Goal: Transaction & Acquisition: Purchase product/service

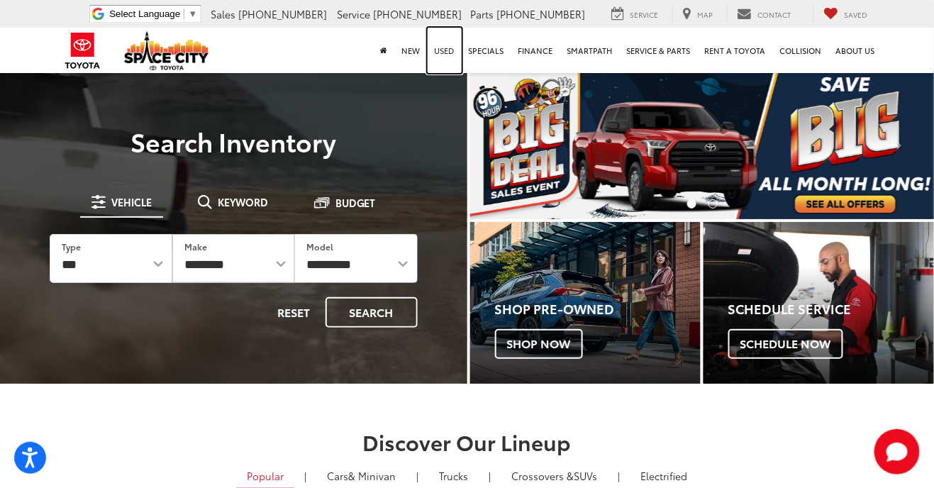
click at [447, 55] on link "Used" at bounding box center [445, 50] width 34 height 45
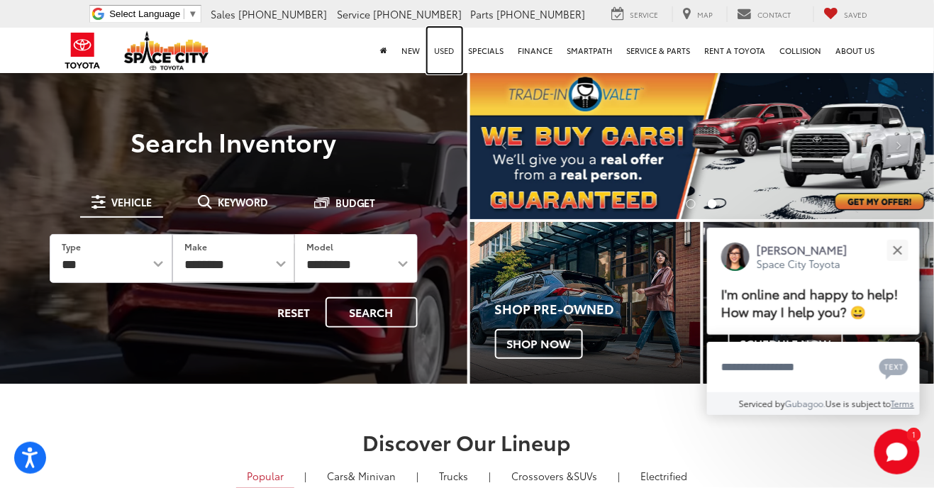
click at [451, 48] on link "Used" at bounding box center [445, 50] width 34 height 45
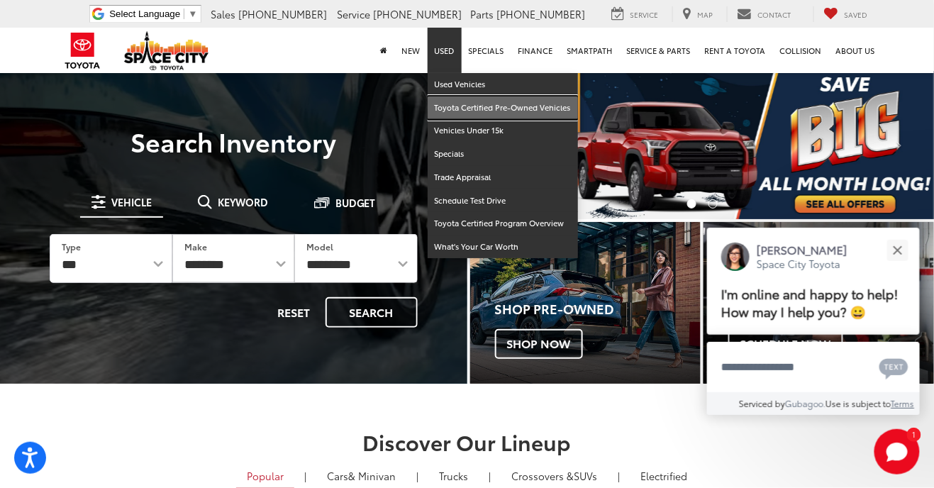
click at [540, 108] on link "Toyota Certified Pre-Owned Vehicles" at bounding box center [503, 107] width 150 height 23
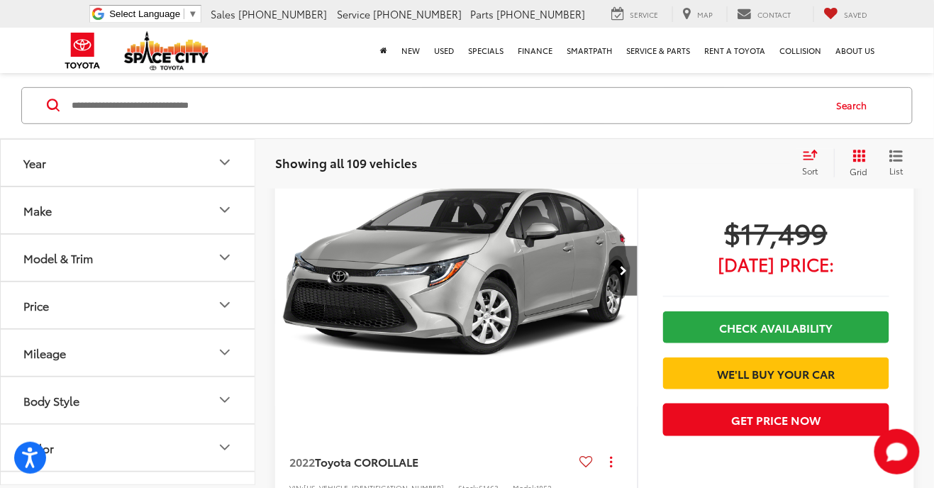
scroll to position [149, 0]
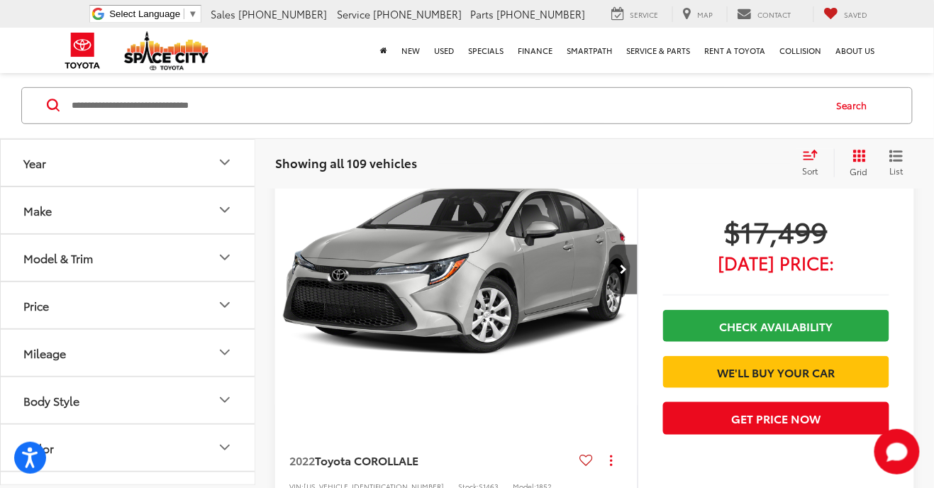
click at [72, 262] on div "Model & Trim" at bounding box center [58, 256] width 70 height 13
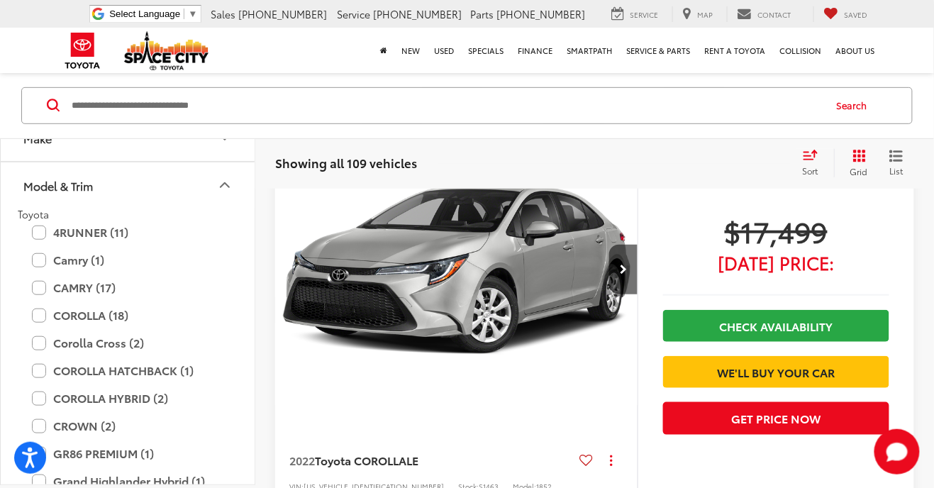
scroll to position [76, 0]
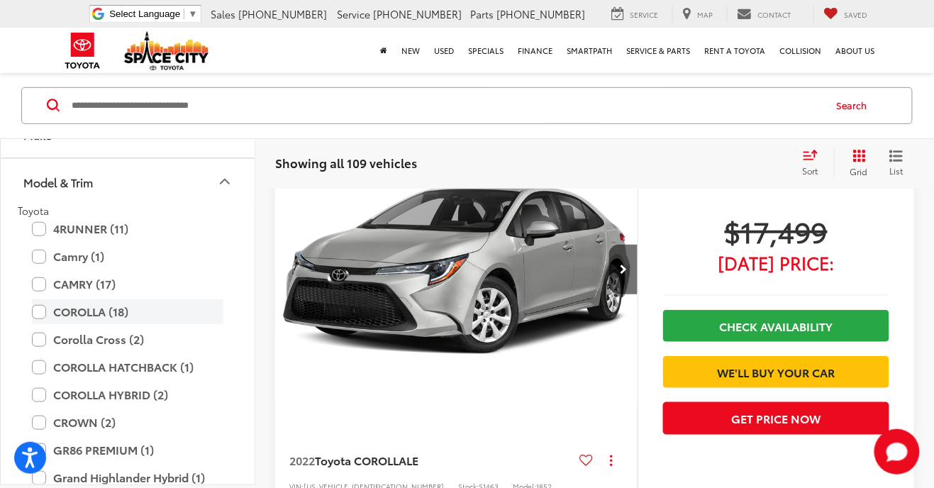
click at [39, 317] on label "COROLLA (18)" at bounding box center [128, 311] width 192 height 25
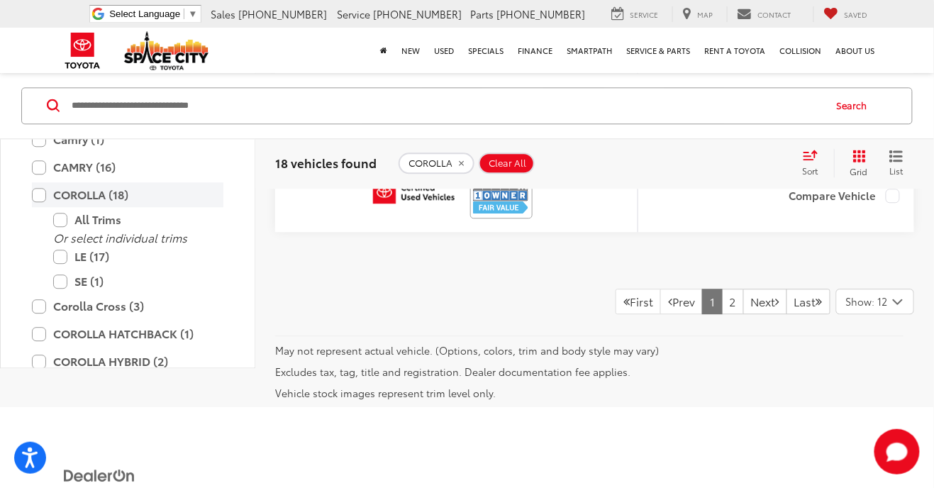
scroll to position [6655, 0]
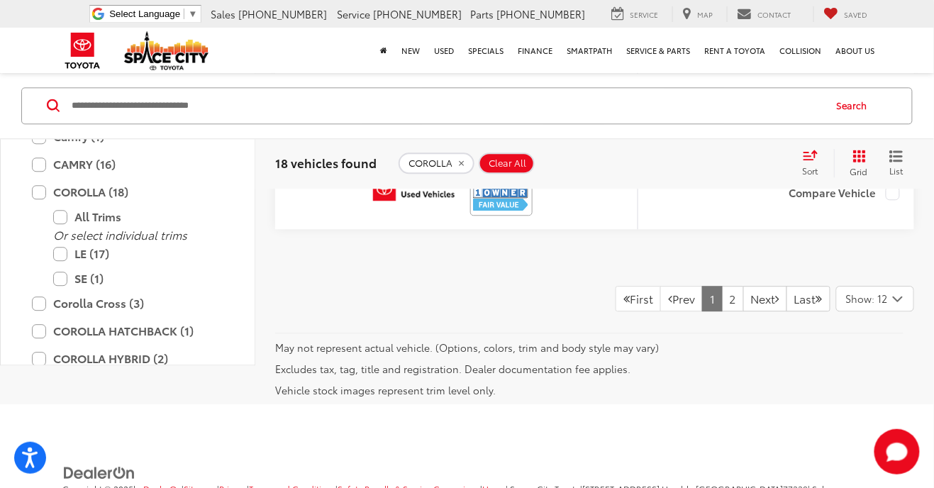
click at [887, 311] on div "Show: 12" at bounding box center [875, 299] width 77 height 24
click at [894, 414] on button "Show: 96" at bounding box center [875, 406] width 77 height 26
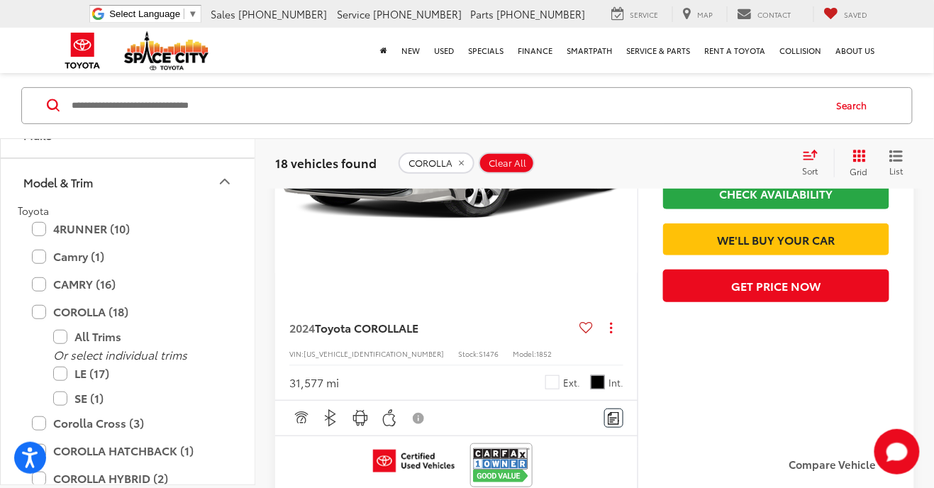
scroll to position [5854, 0]
click at [219, 186] on icon "Model & Trim" at bounding box center [224, 181] width 17 height 17
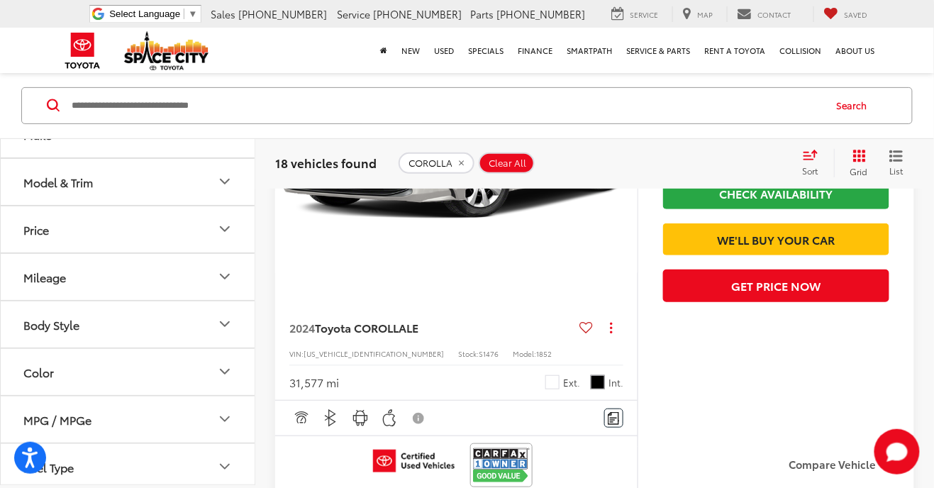
click at [225, 372] on icon "Color" at bounding box center [225, 372] width 9 height 4
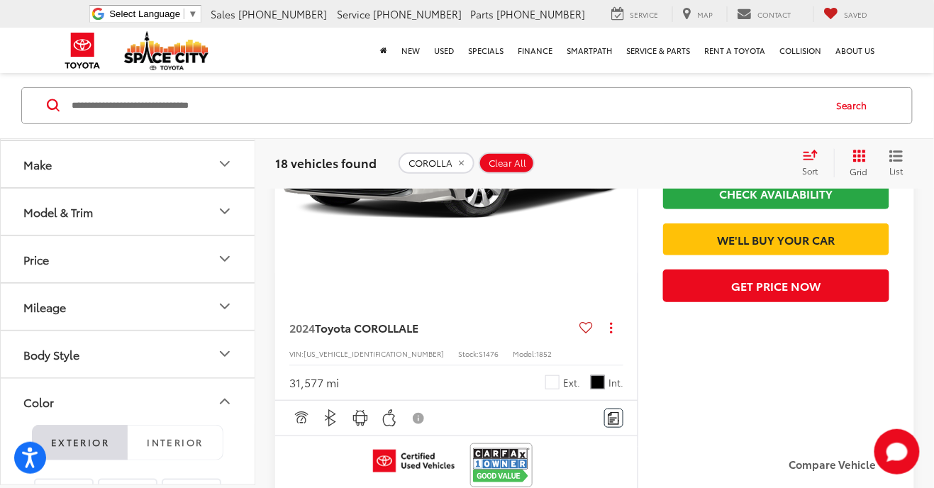
scroll to position [0, 0]
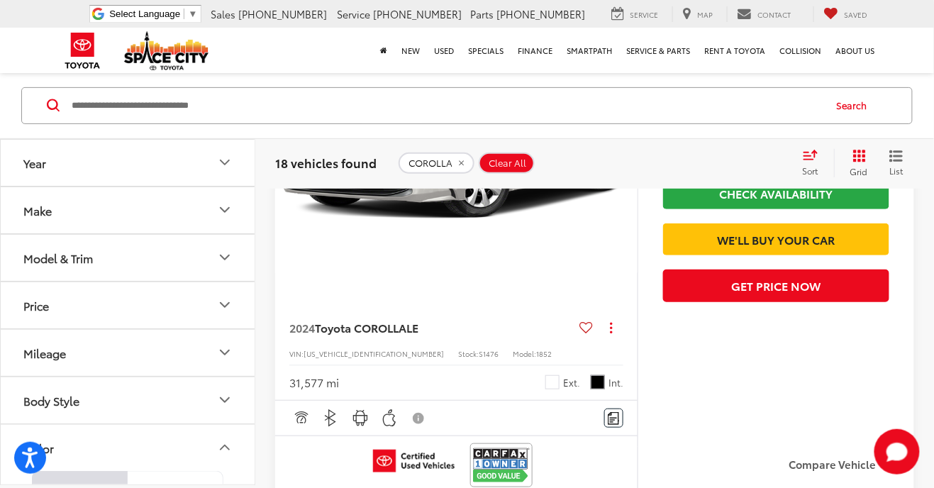
click at [228, 267] on button "Model & Trim" at bounding box center [128, 257] width 255 height 46
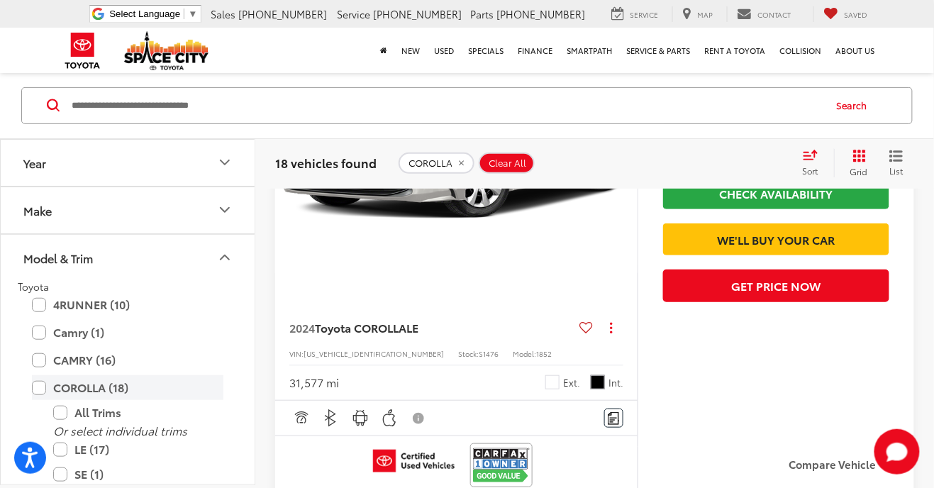
click at [43, 389] on label "COROLLA (18)" at bounding box center [128, 387] width 192 height 25
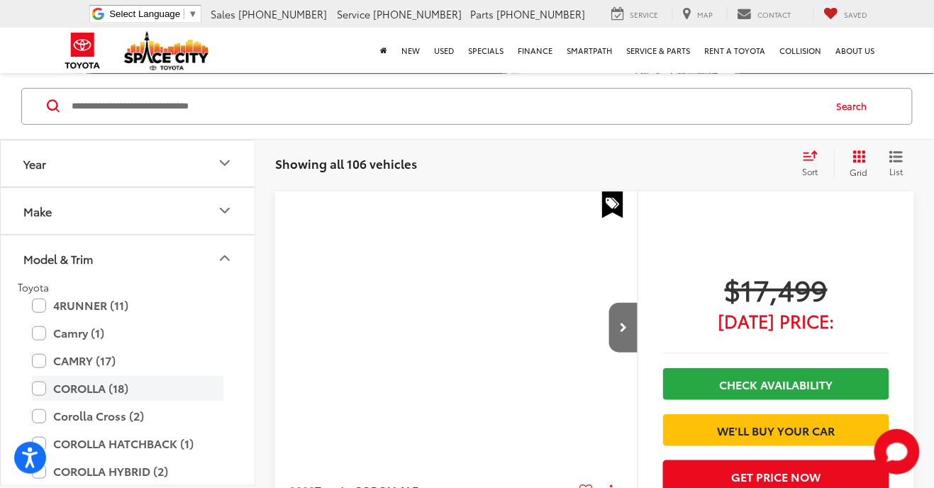
scroll to position [218, 0]
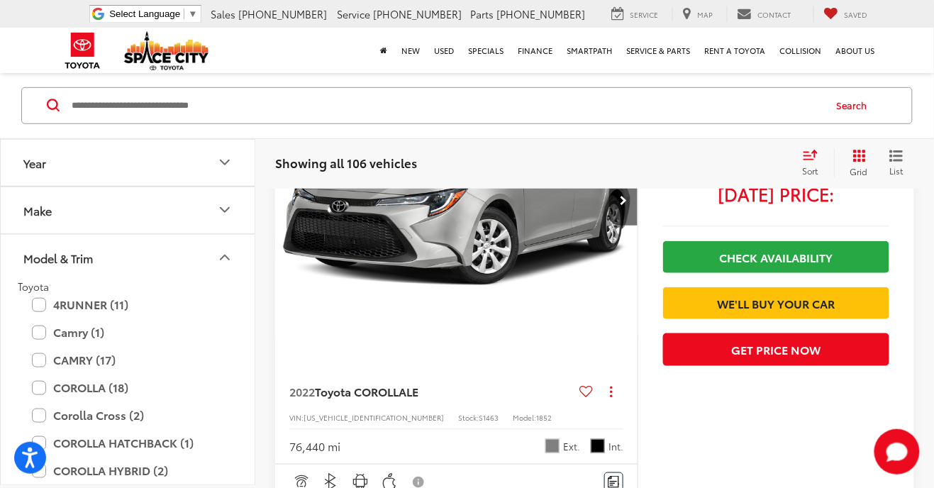
click at [222, 255] on icon "Model & Trim" at bounding box center [224, 257] width 17 height 17
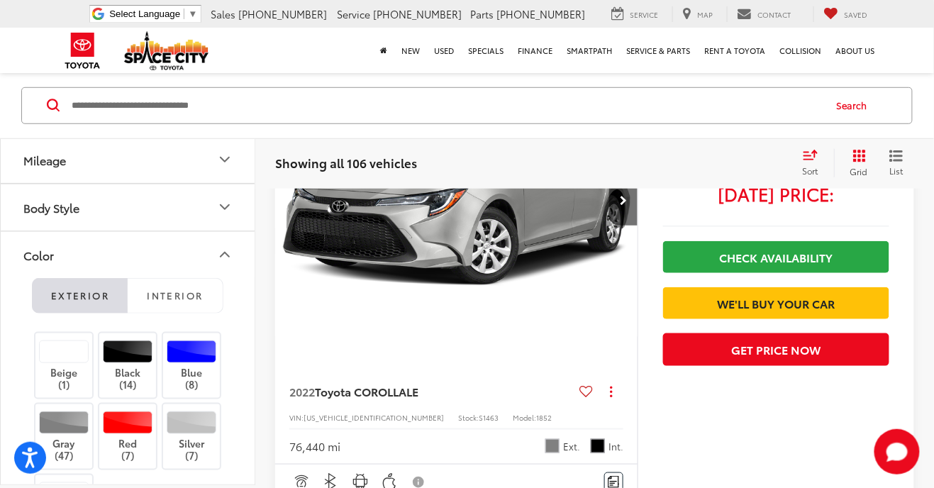
scroll to position [231, 0]
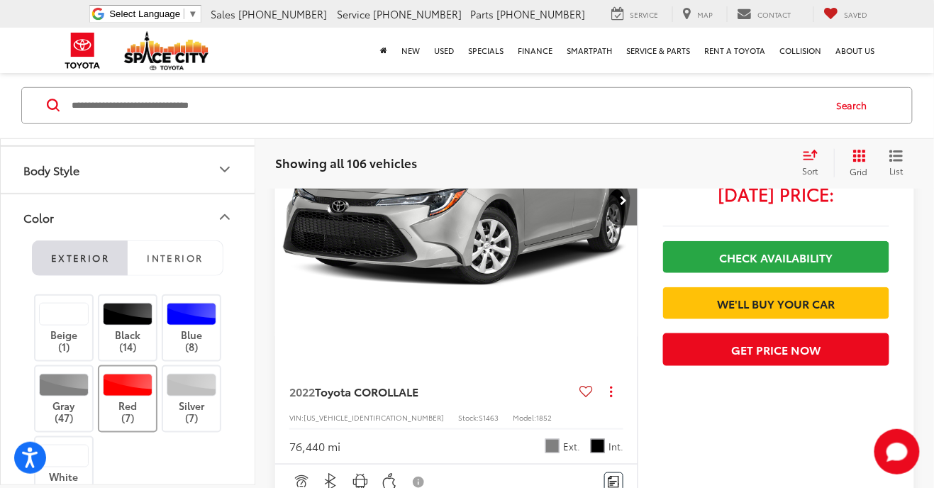
click at [136, 397] on label "Red (7)" at bounding box center [127, 399] width 57 height 50
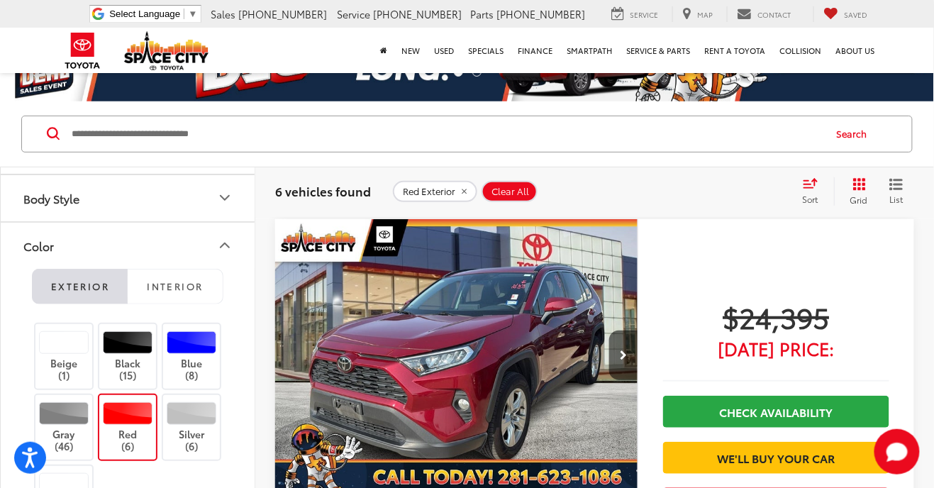
scroll to position [79, 0]
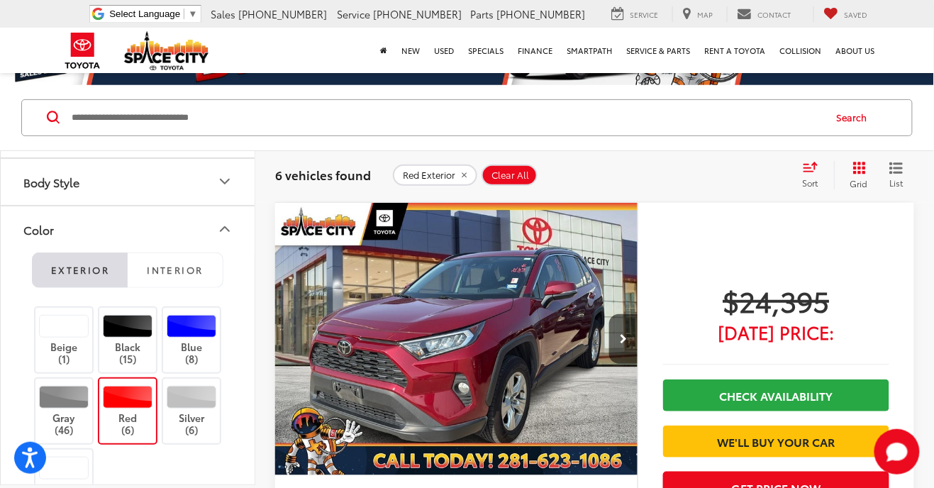
click at [427, 352] on img "2020 Toyota RAV4 XLE 0" at bounding box center [457, 339] width 365 height 273
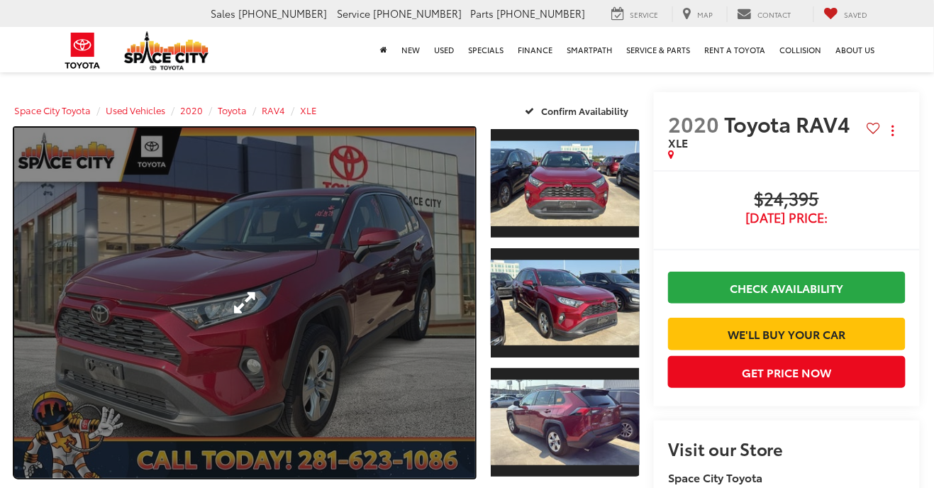
click at [340, 221] on link "Expand Photo 0" at bounding box center [244, 303] width 461 height 350
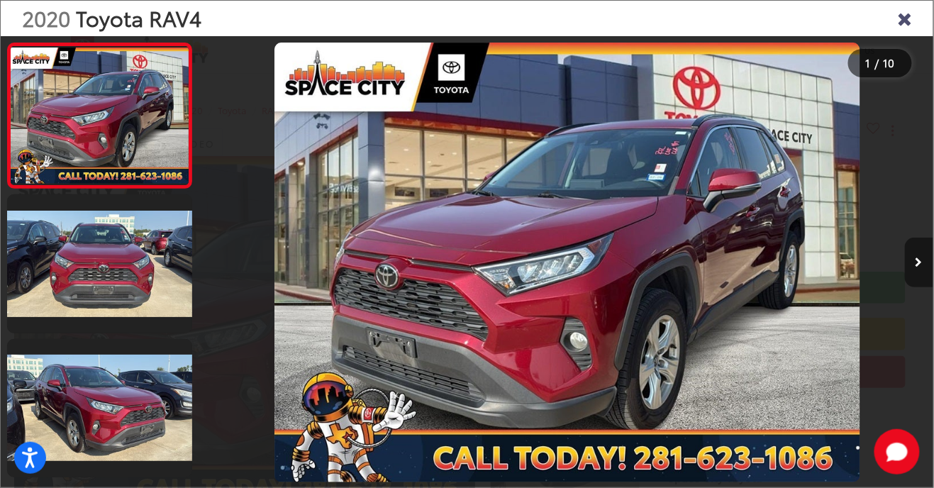
click at [912, 275] on button "Next image" at bounding box center [919, 263] width 28 height 50
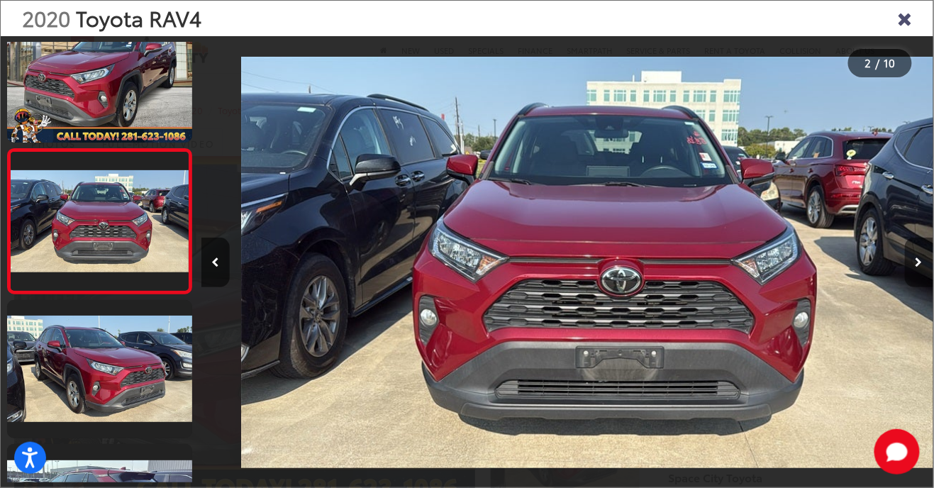
scroll to position [0, 732]
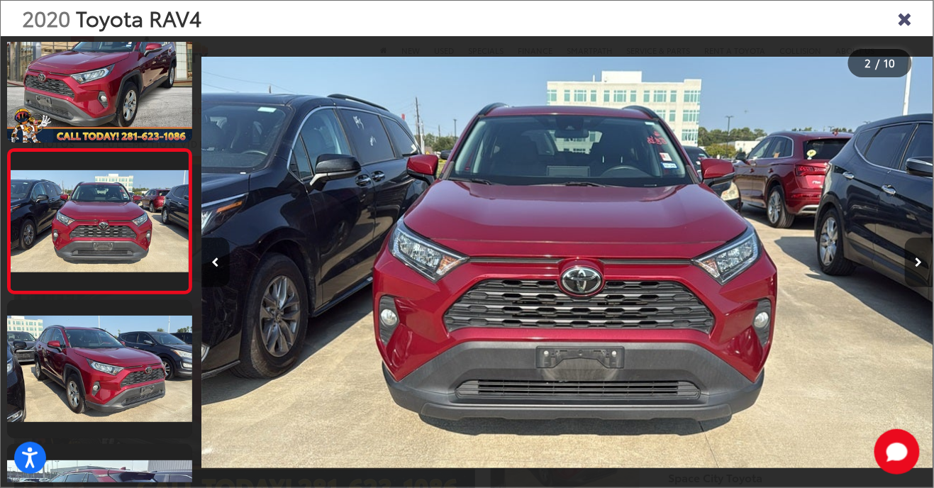
click at [912, 280] on button "Next image" at bounding box center [919, 263] width 28 height 50
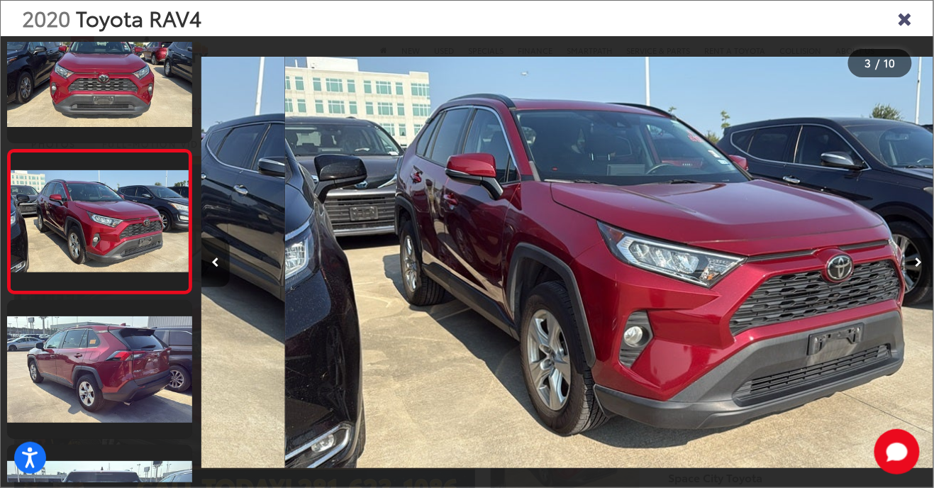
scroll to position [0, 1465]
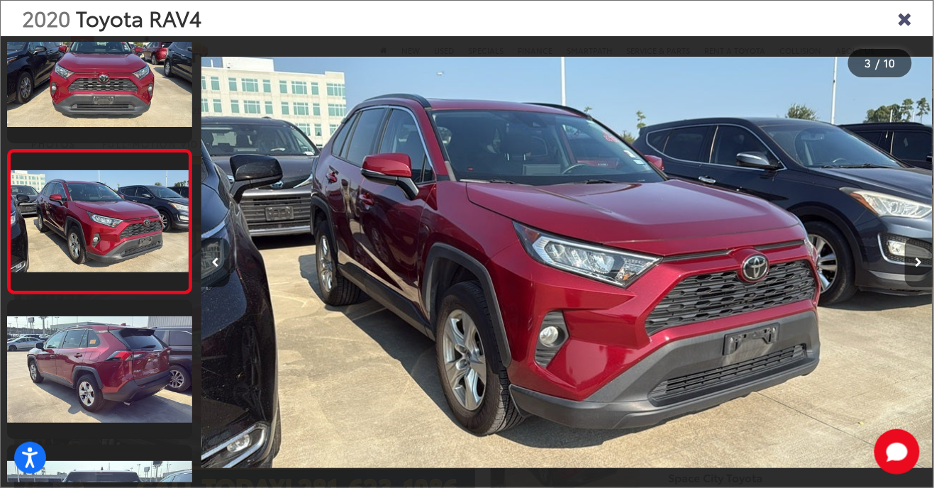
click at [912, 284] on button "Next image" at bounding box center [919, 263] width 28 height 50
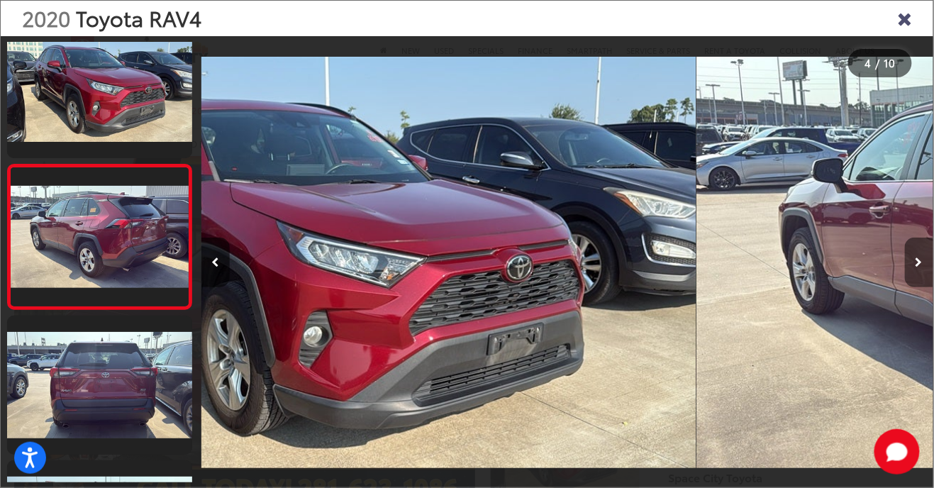
scroll to position [328, 0]
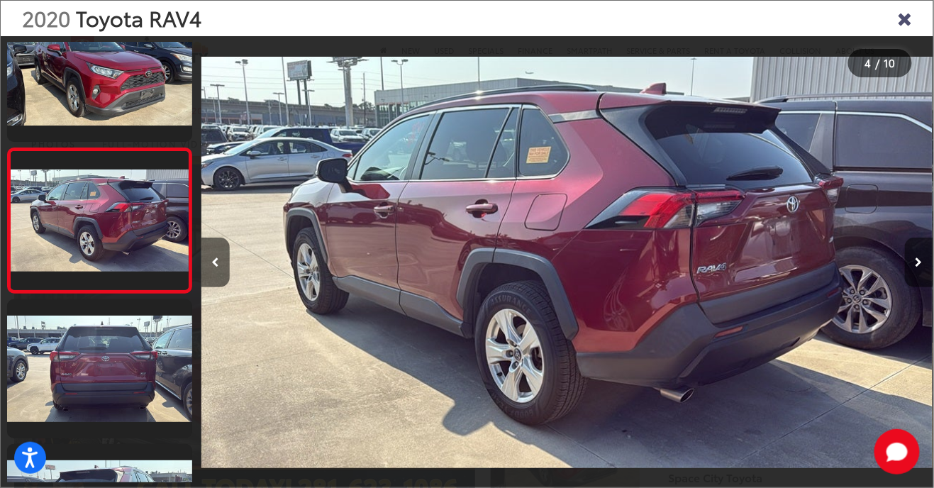
click at [911, 285] on button "Next image" at bounding box center [919, 263] width 28 height 50
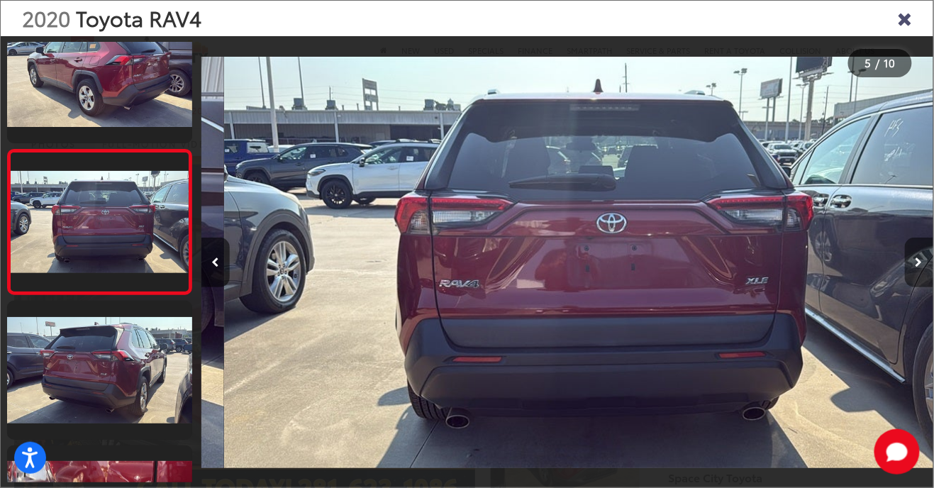
scroll to position [0, 2930]
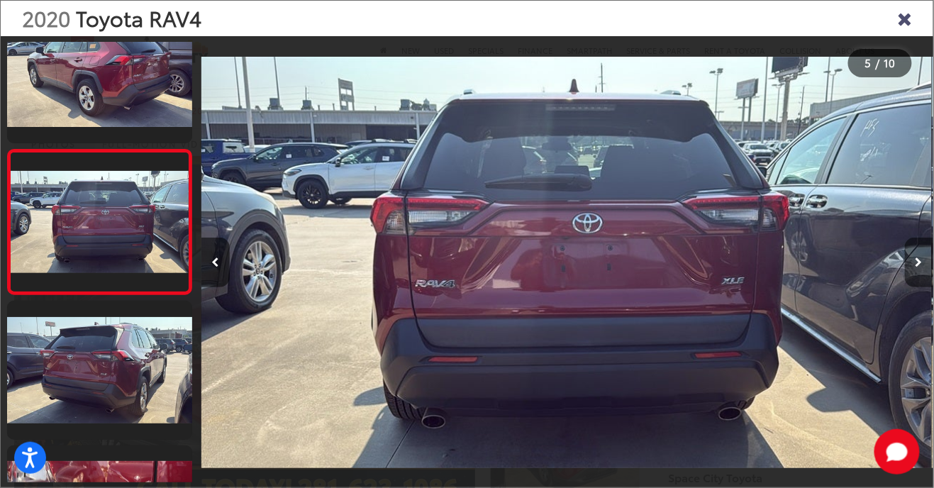
click at [910, 284] on button "Next image" at bounding box center [919, 263] width 28 height 50
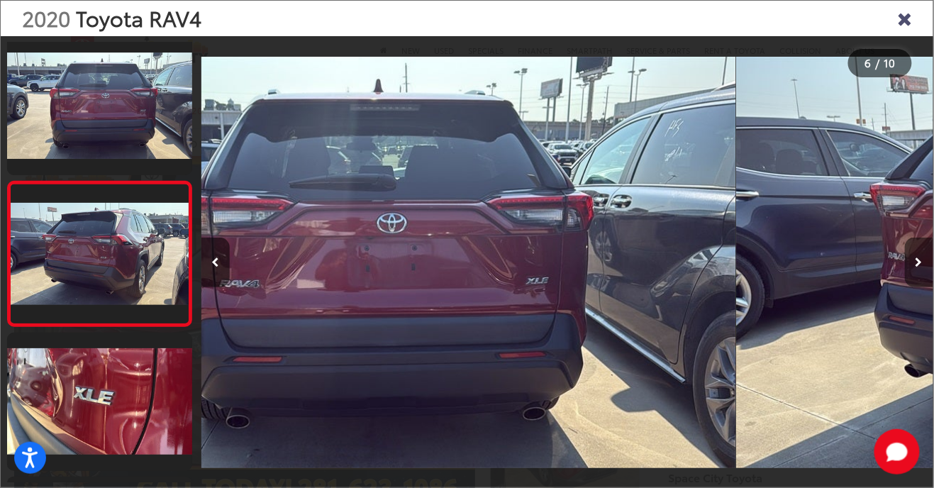
scroll to position [617, 0]
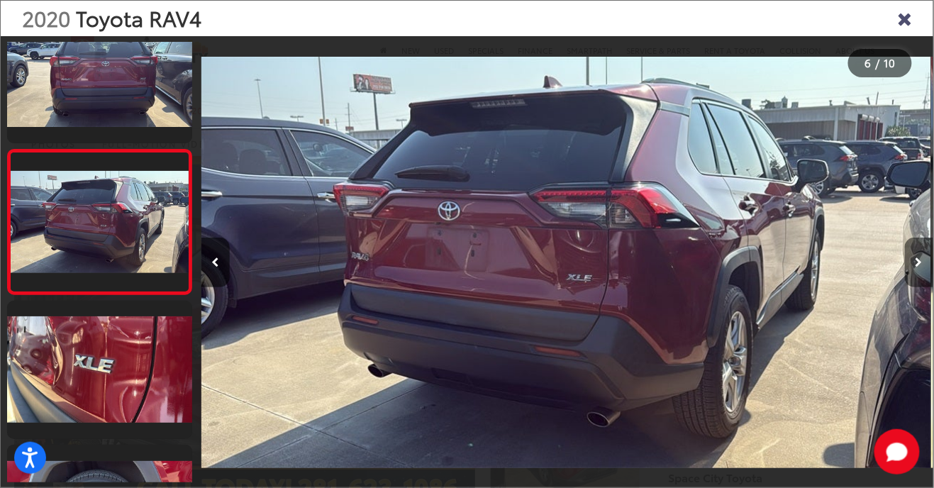
click at [907, 280] on button "Next image" at bounding box center [919, 263] width 28 height 50
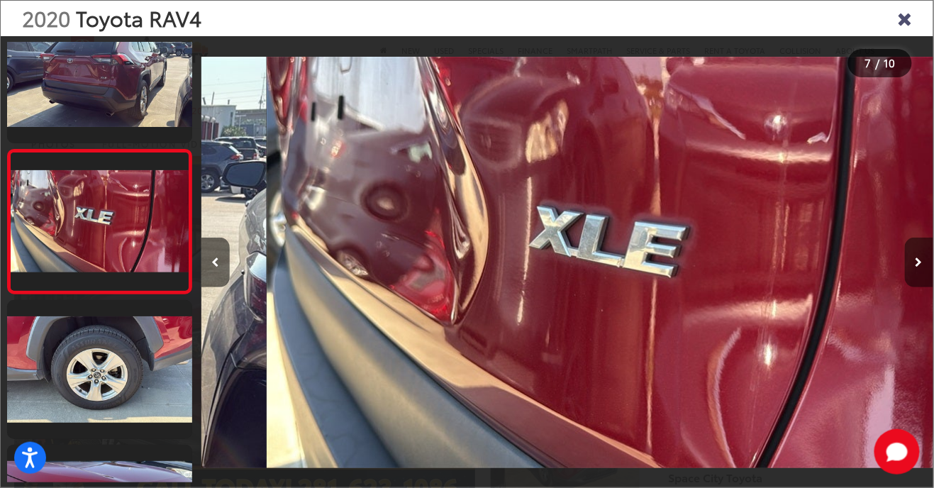
scroll to position [0, 4395]
